Goal: Task Accomplishment & Management: Complete application form

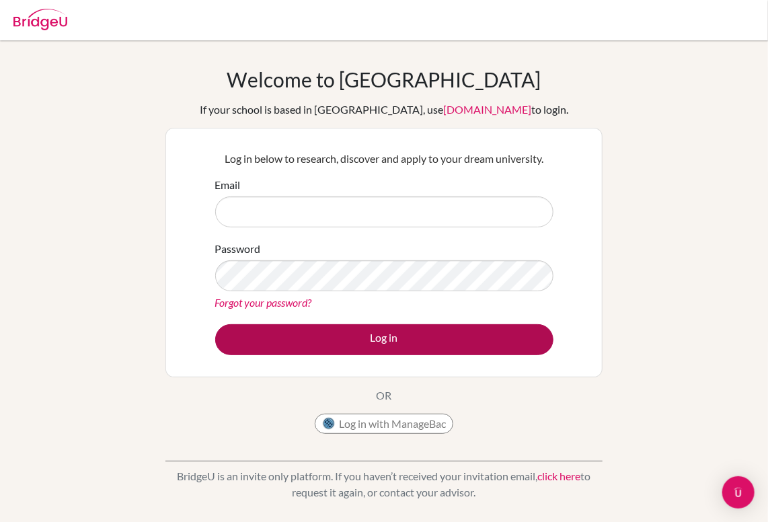
type input "[EMAIL_ADDRESS][DOMAIN_NAME]"
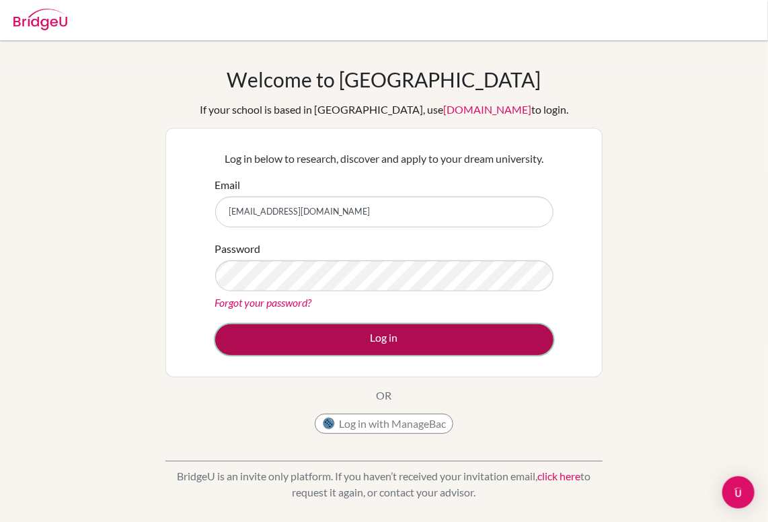
click at [409, 340] on button "Log in" at bounding box center [384, 339] width 338 height 31
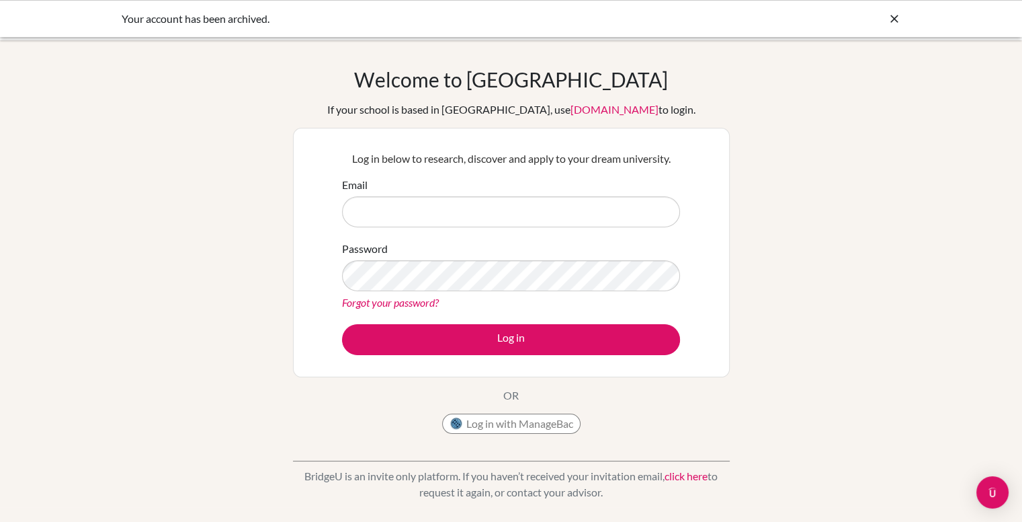
type input "[EMAIL_ADDRESS][DOMAIN_NAME]"
click at [495, 423] on button "Log in with ManageBac" at bounding box center [511, 423] width 138 height 20
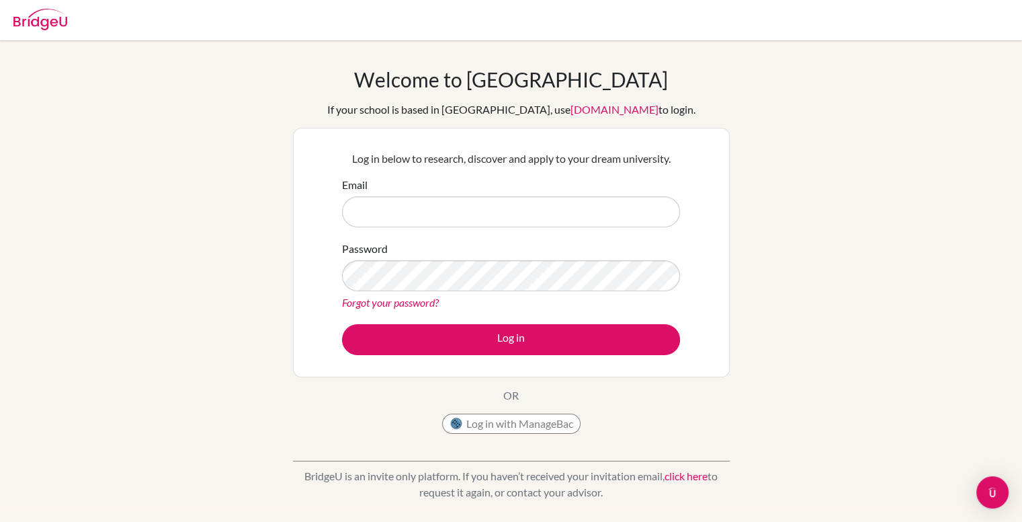
type input "[EMAIL_ADDRESS][DOMAIN_NAME]"
click at [478, 215] on input "[EMAIL_ADDRESS][DOMAIN_NAME]" at bounding box center [511, 211] width 338 height 31
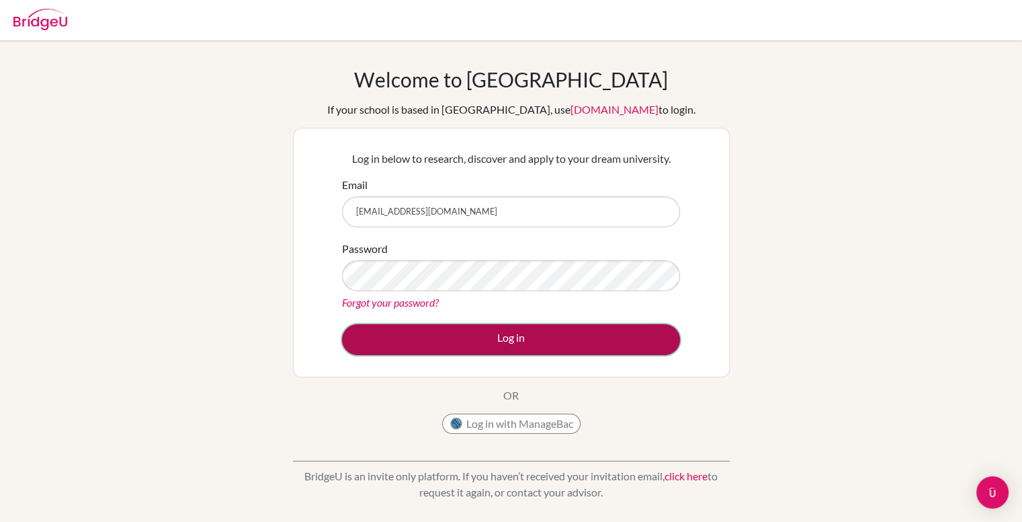
click at [599, 346] on button "Log in" at bounding box center [511, 339] width 338 height 31
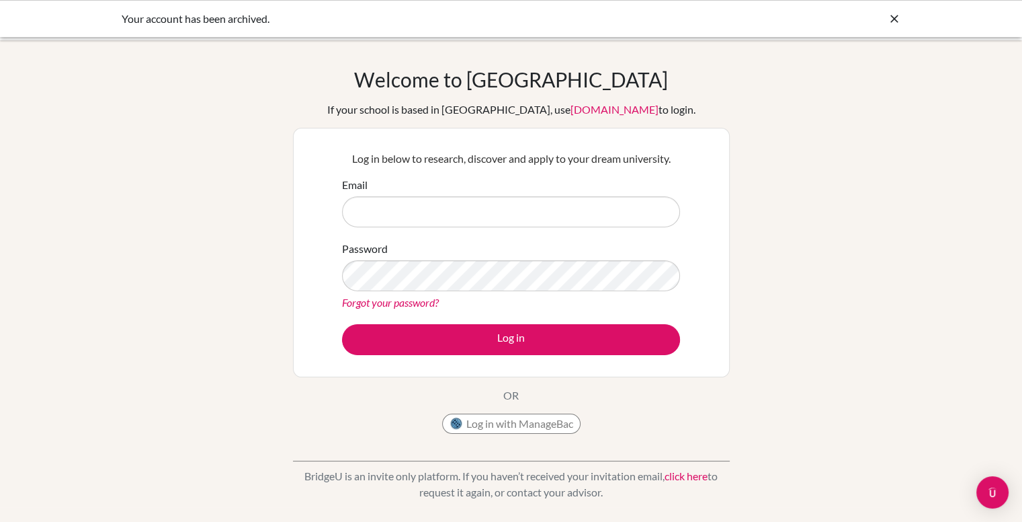
type input "[EMAIL_ADDRESS][DOMAIN_NAME]"
click at [680, 475] on link "click here" at bounding box center [686, 475] width 43 height 13
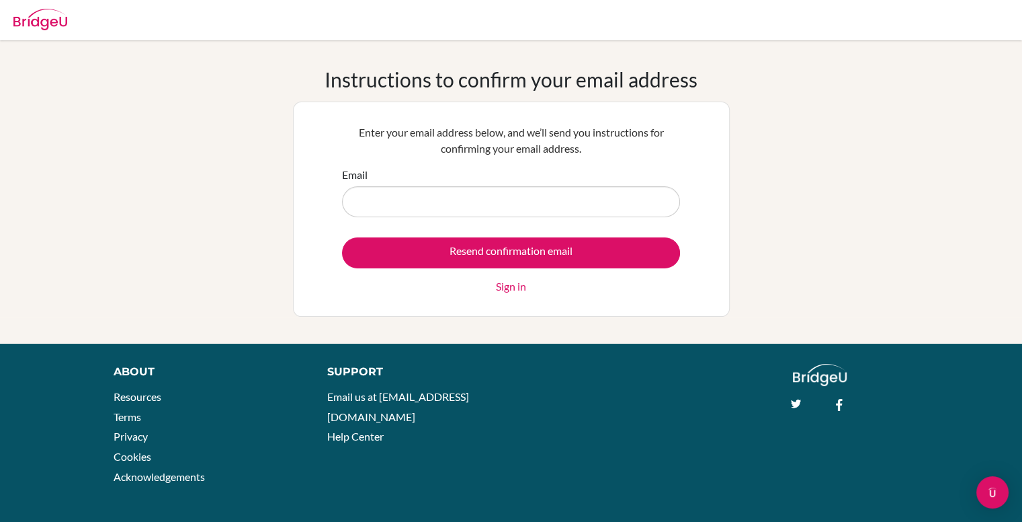
type input "[EMAIL_ADDRESS][DOMAIN_NAME]"
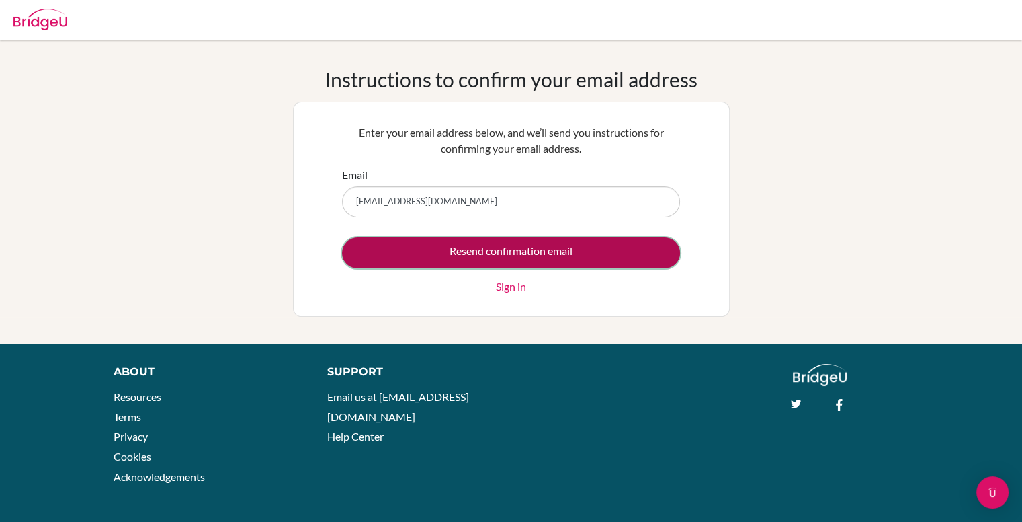
click at [465, 249] on input "Resend confirmation email" at bounding box center [511, 252] width 338 height 31
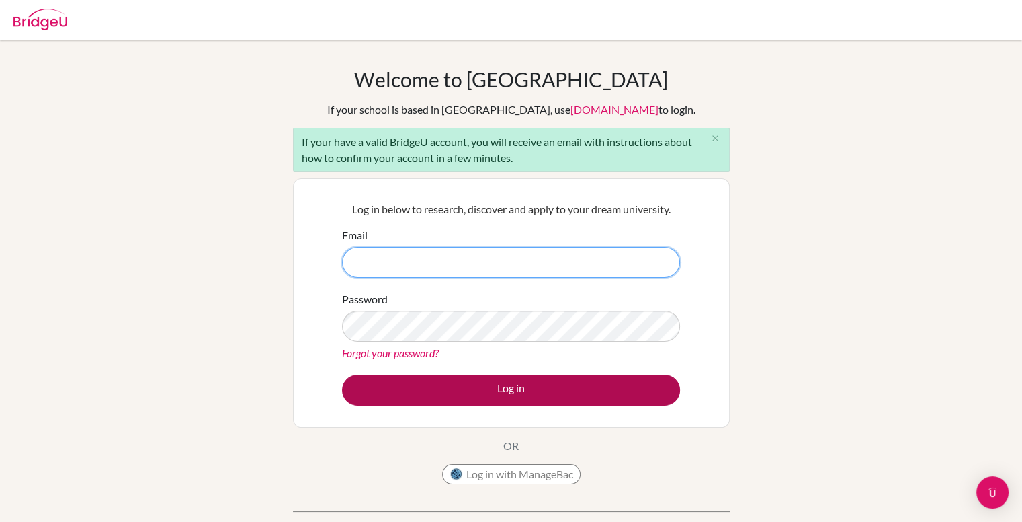
type input "[EMAIL_ADDRESS][DOMAIN_NAME]"
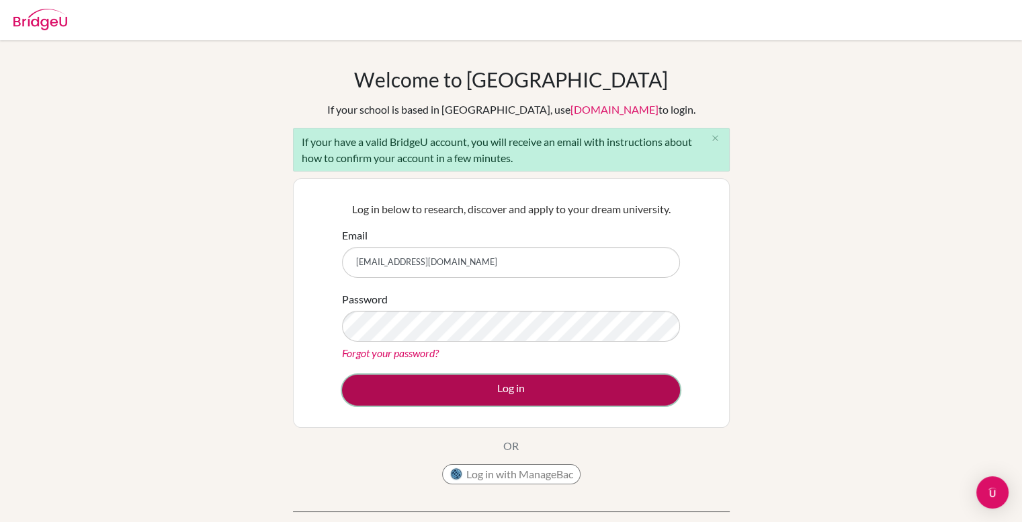
click at [546, 396] on button "Log in" at bounding box center [511, 389] width 338 height 31
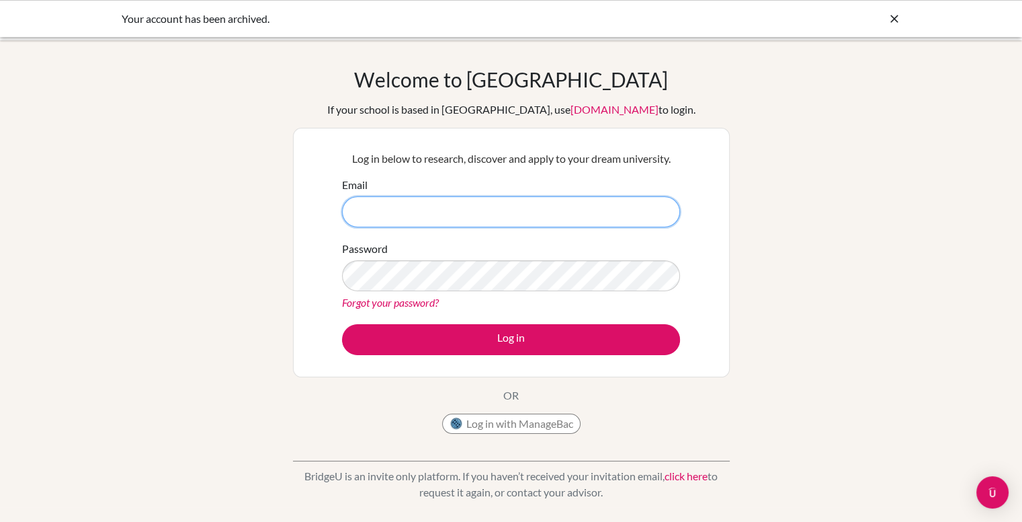
type input "[EMAIL_ADDRESS][DOMAIN_NAME]"
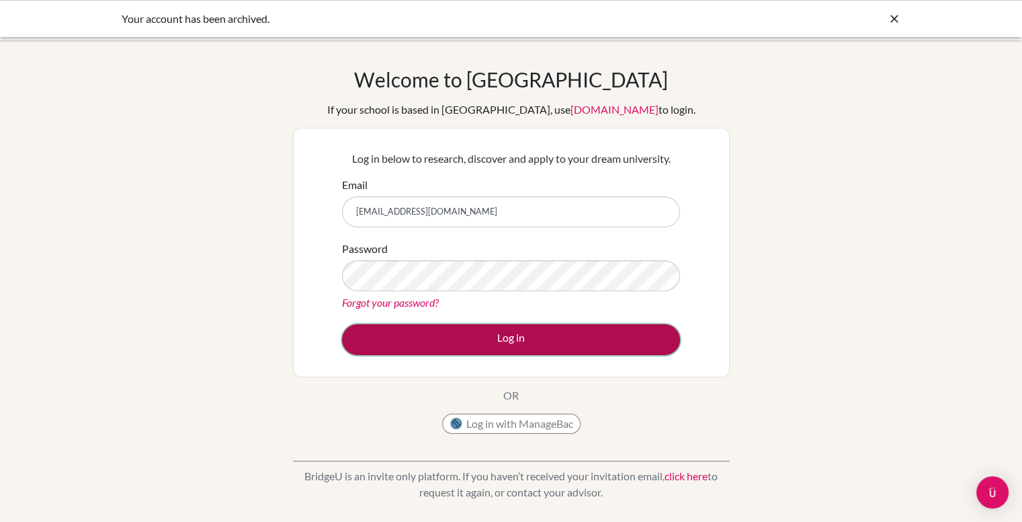
click at [563, 334] on button "Log in" at bounding box center [511, 339] width 338 height 31
click at [516, 342] on button "Log in" at bounding box center [511, 339] width 338 height 31
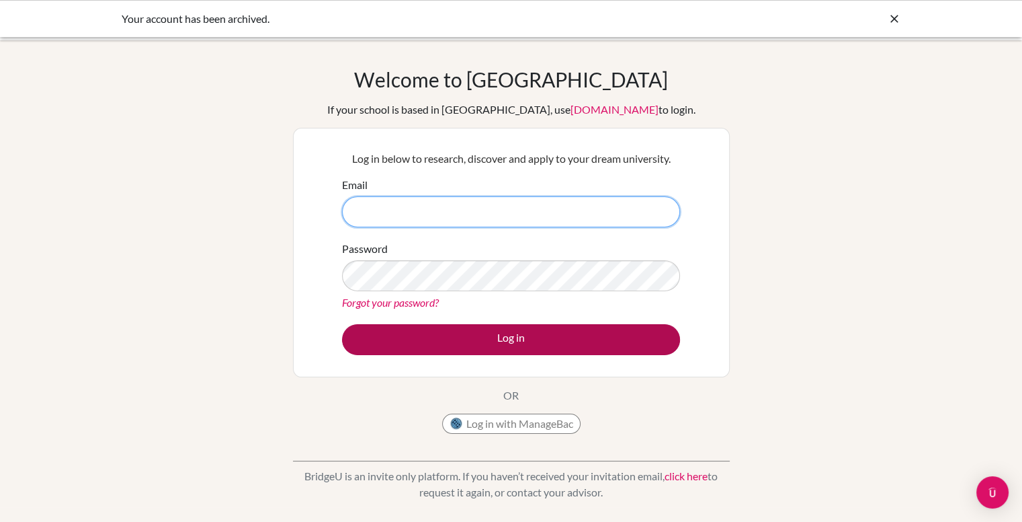
type input "[EMAIL_ADDRESS][DOMAIN_NAME]"
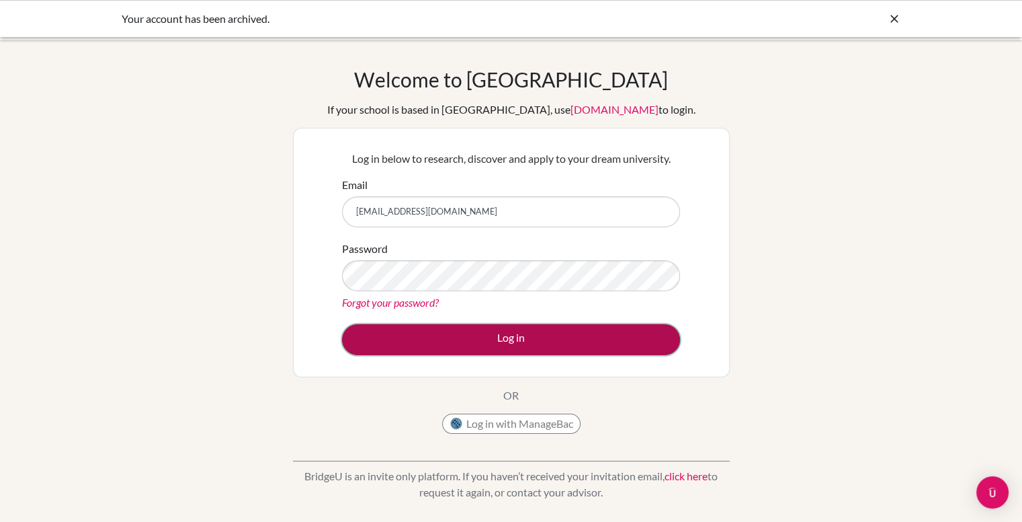
click at [510, 338] on button "Log in" at bounding box center [511, 339] width 338 height 31
